Goal: Navigation & Orientation: Find specific page/section

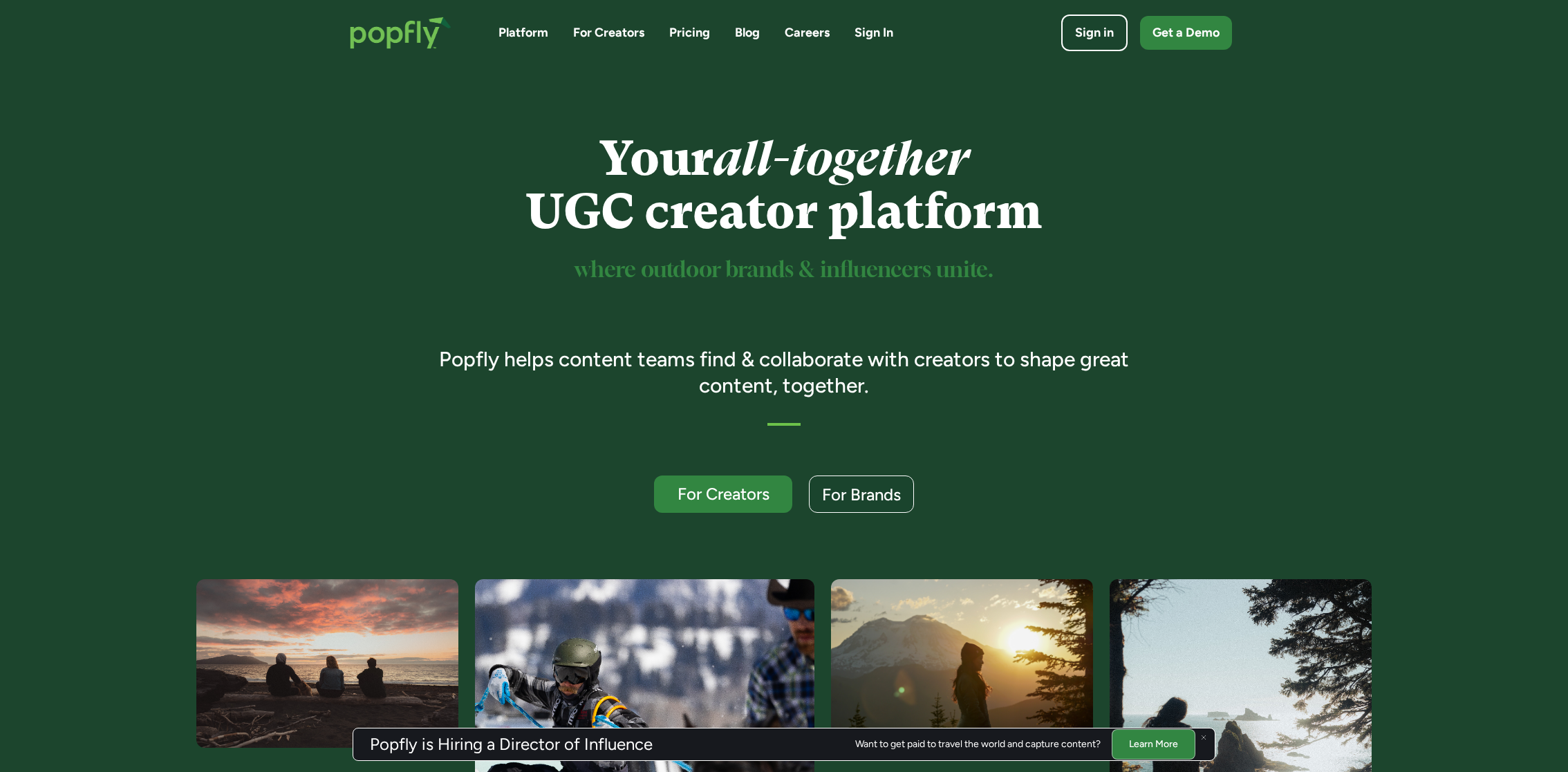
click at [843, 97] on div "Your all-together UGC creator platform where outdoor brands & influencers unite…" at bounding box center [784, 322] width 1568 height 513
click at [1110, 30] on div "Sign in" at bounding box center [1094, 33] width 43 height 19
click at [1064, 41] on link "Sign in" at bounding box center [1095, 33] width 73 height 41
click at [693, 490] on div "For Creators" at bounding box center [723, 494] width 119 height 18
click at [1177, 32] on div "Get a Demo" at bounding box center [1186, 33] width 74 height 19
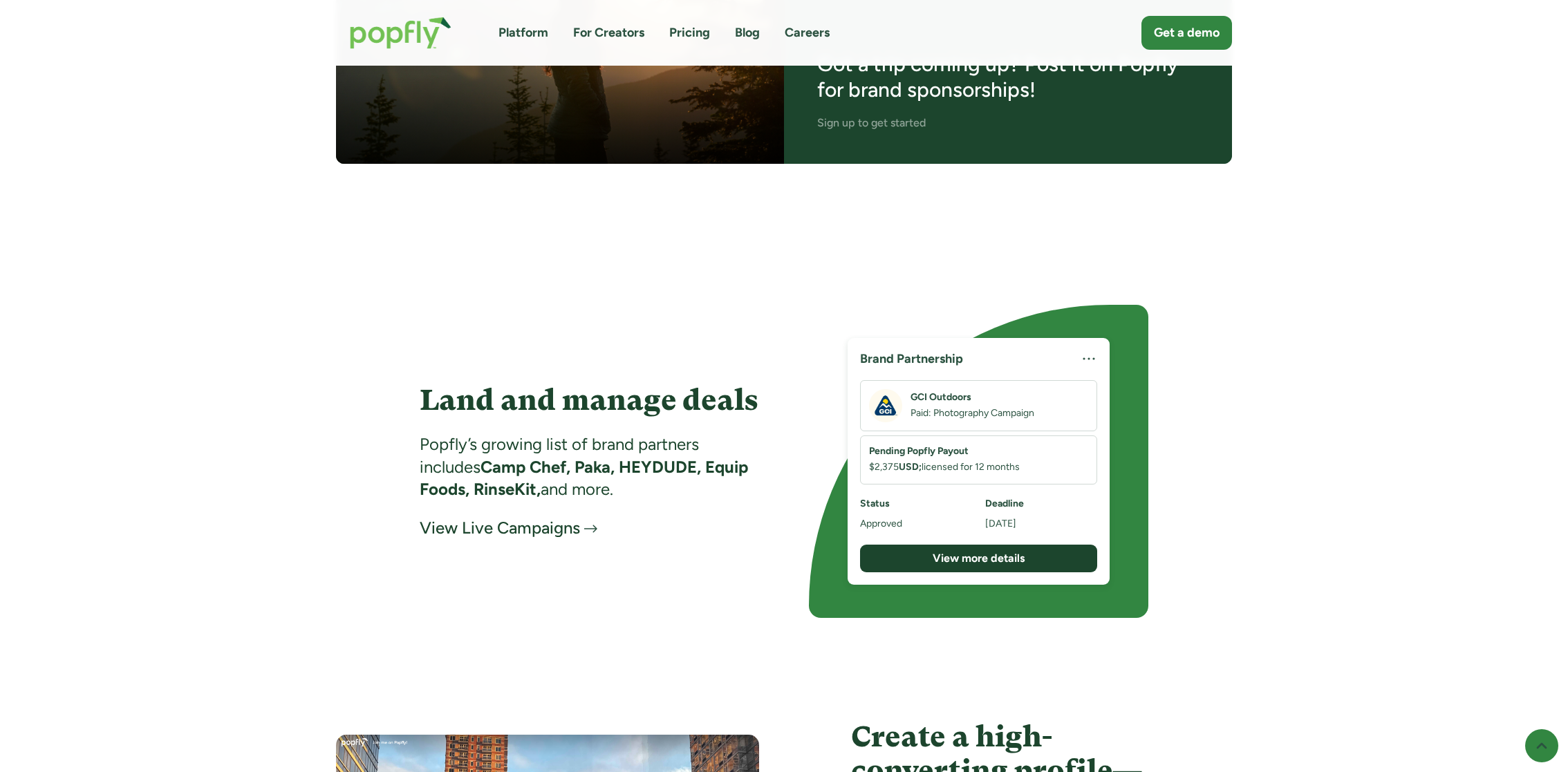
scroll to position [2229, 0]
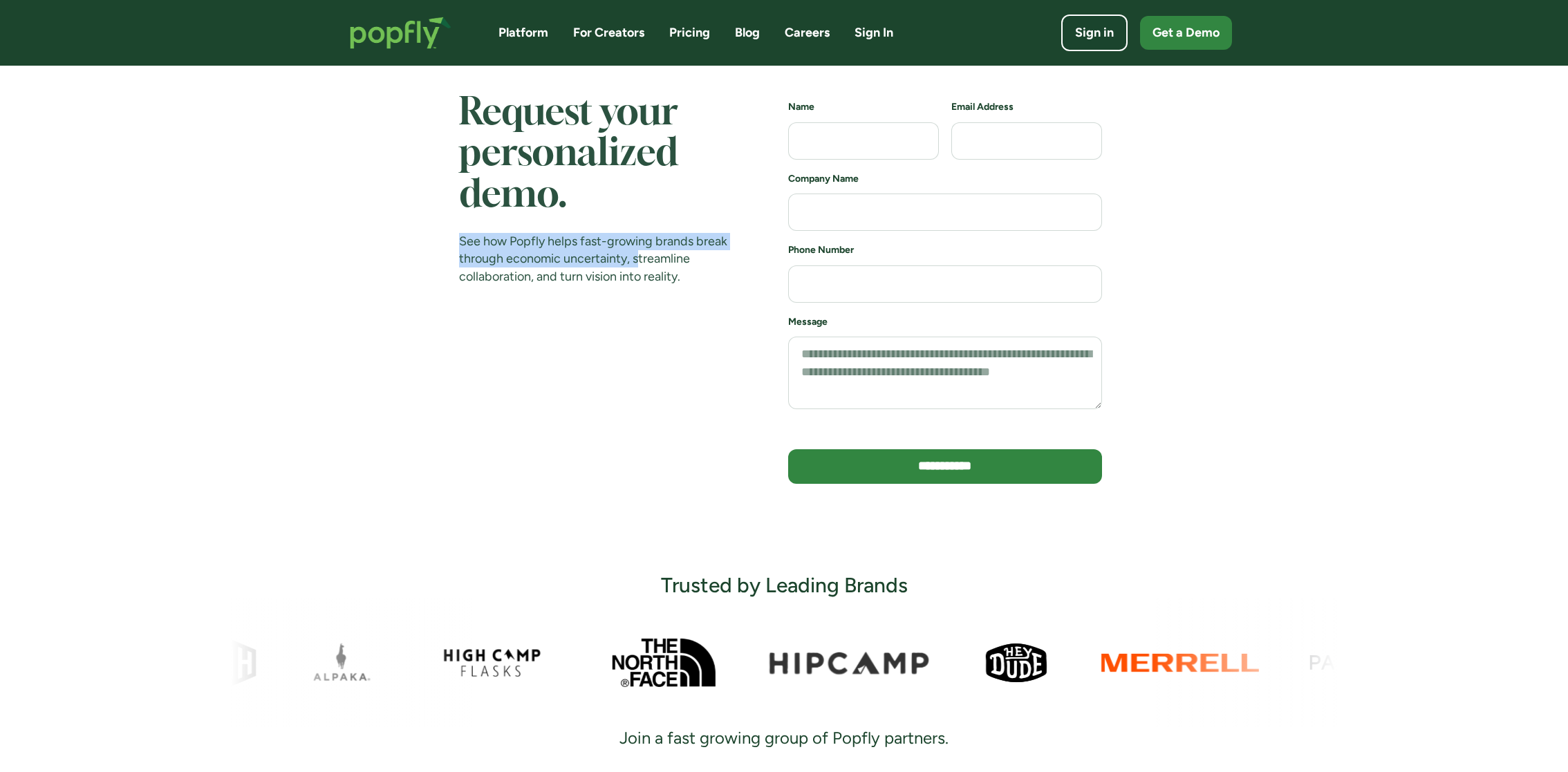
drag, startPoint x: 520, startPoint y: 232, endPoint x: 645, endPoint y: 256, distance: 127.3
click at [645, 256] on div "Request your personalized demo. See how Popfly helps fast-growing brands break …" at bounding box center [595, 189] width 272 height 192
click at [645, 256] on div "See how Popfly helps fast-growing brands break through economic uncertainty, st…" at bounding box center [595, 259] width 272 height 52
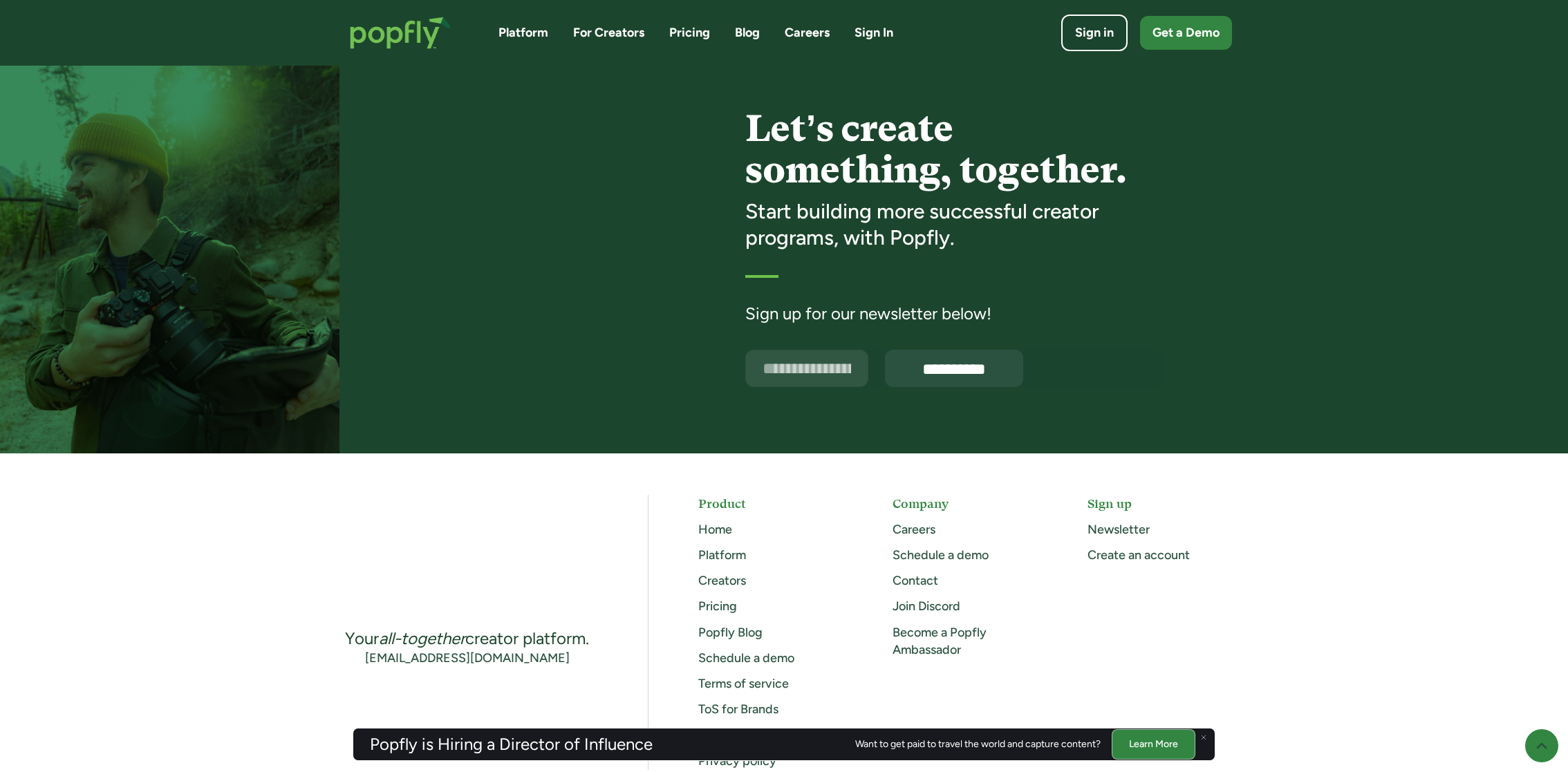
scroll to position [3512, 0]
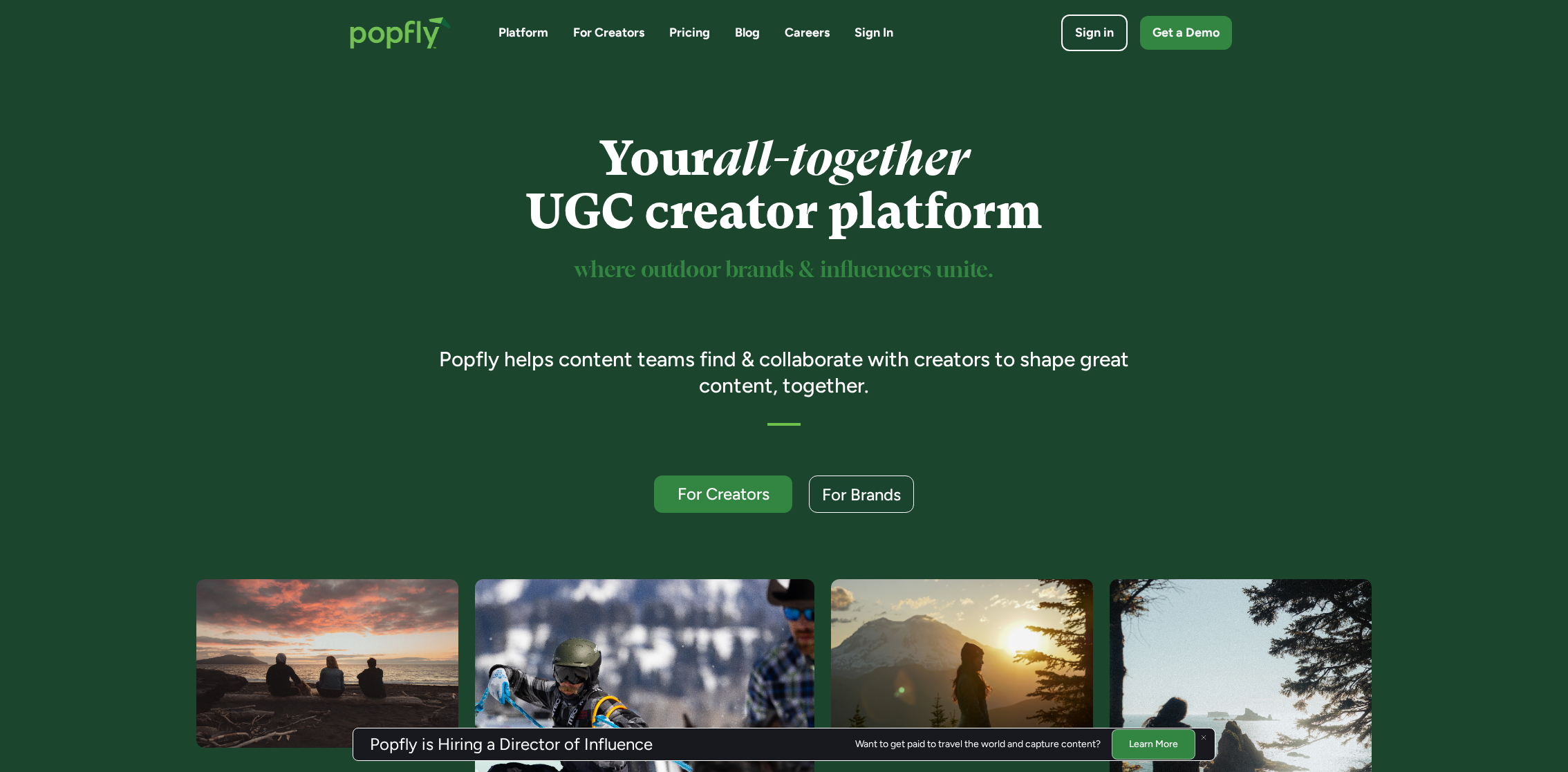
scroll to position [63, 0]
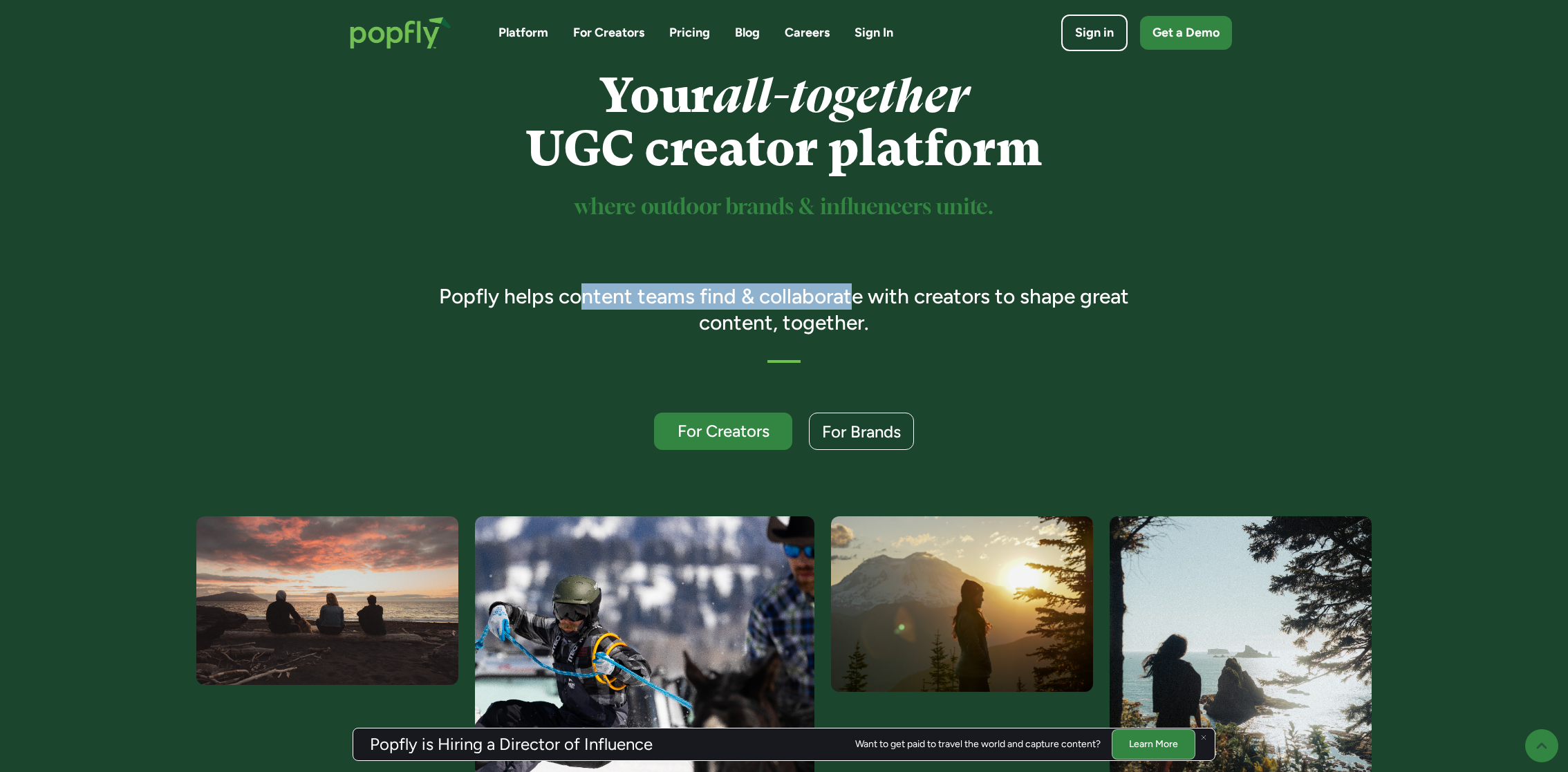
drag, startPoint x: 581, startPoint y: 289, endPoint x: 874, endPoint y: 306, distance: 293.5
click at [867, 303] on h3 "Popfly helps content teams find & collaborate with creators to shape great cont…" at bounding box center [784, 309] width 730 height 52
click at [874, 306] on h3 "Popfly helps content teams find & collaborate with creators to shape great cont…" at bounding box center [784, 309] width 730 height 52
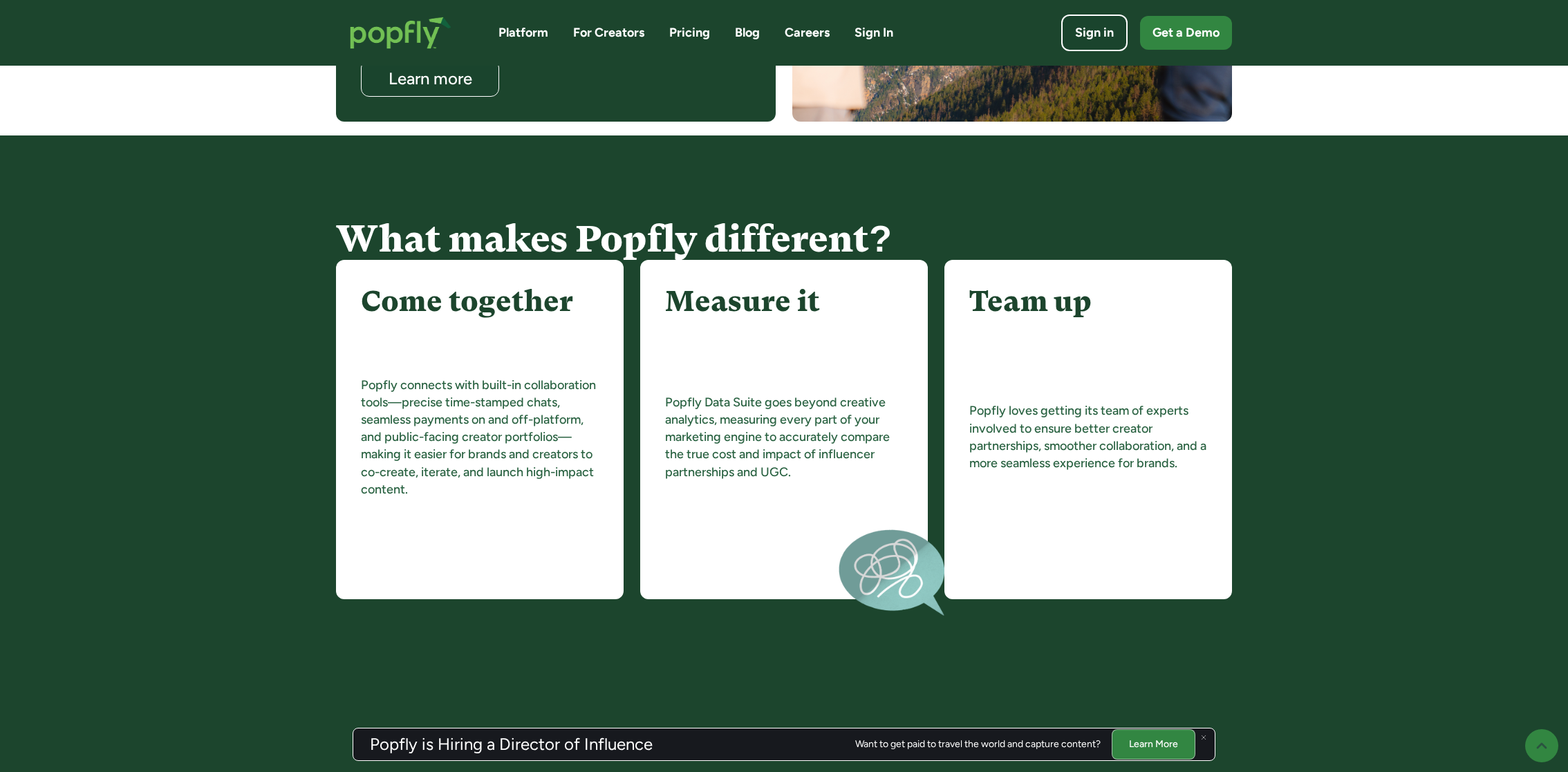
scroll to position [2318, 0]
